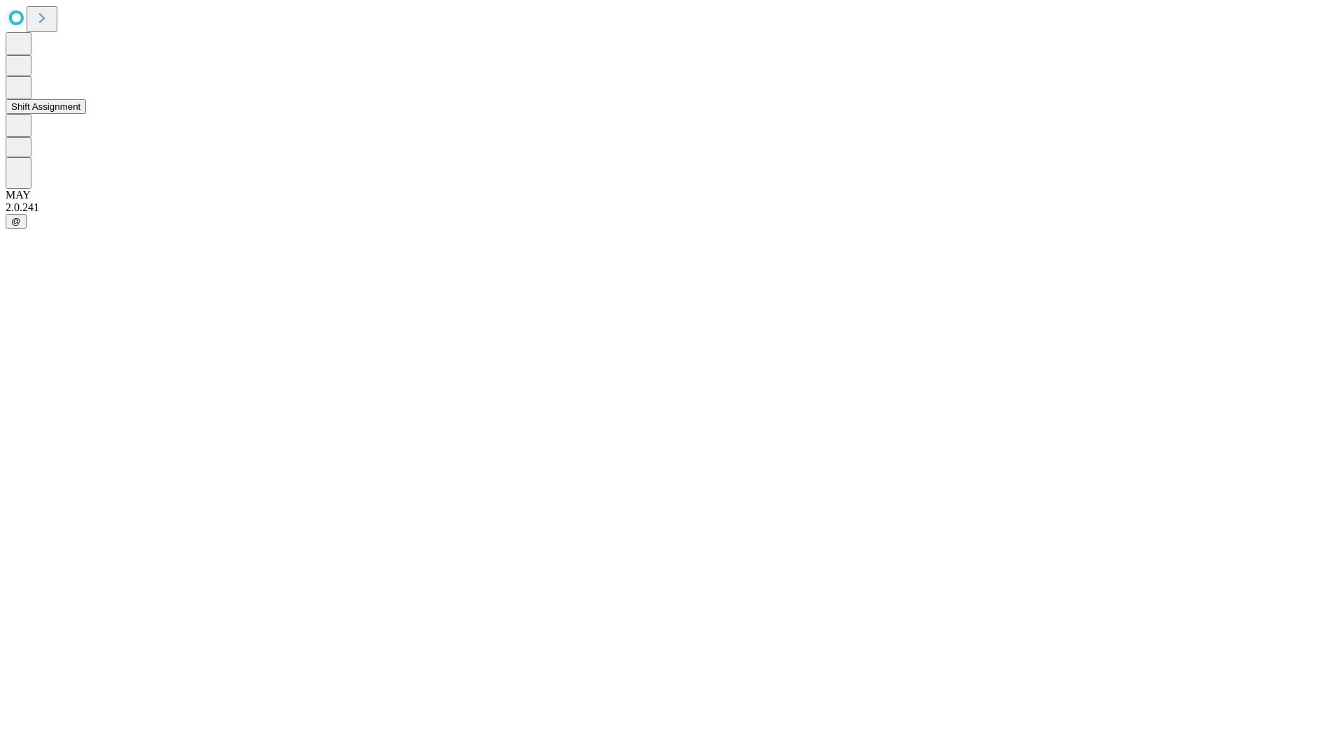
click at [86, 114] on button "Shift Assignment" at bounding box center [46, 106] width 80 height 15
